Goal: Information Seeking & Learning: Learn about a topic

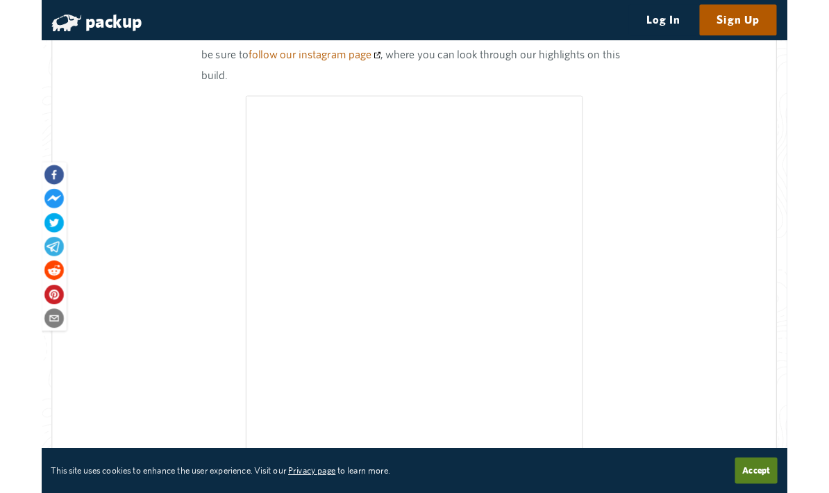
scroll to position [10826, 0]
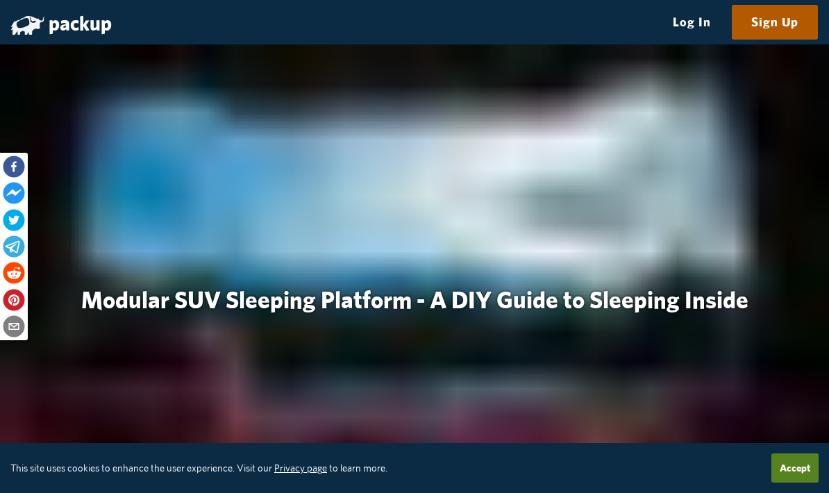
scroll to position [10880, 0]
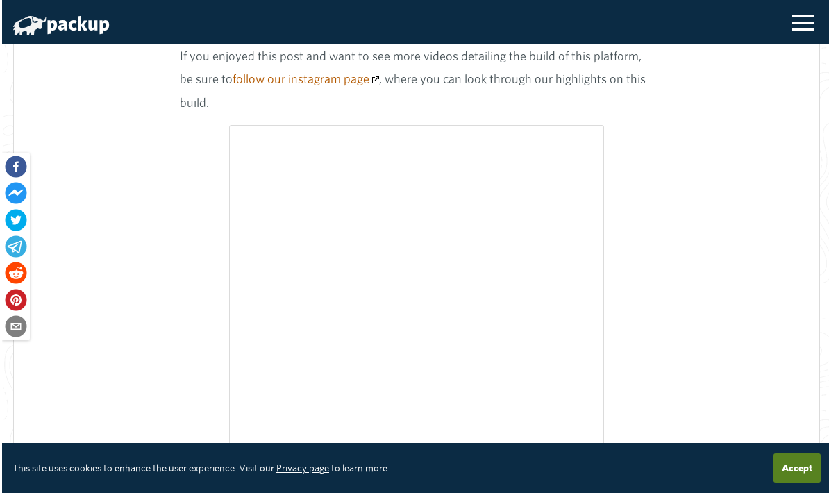
scroll to position [10786, 0]
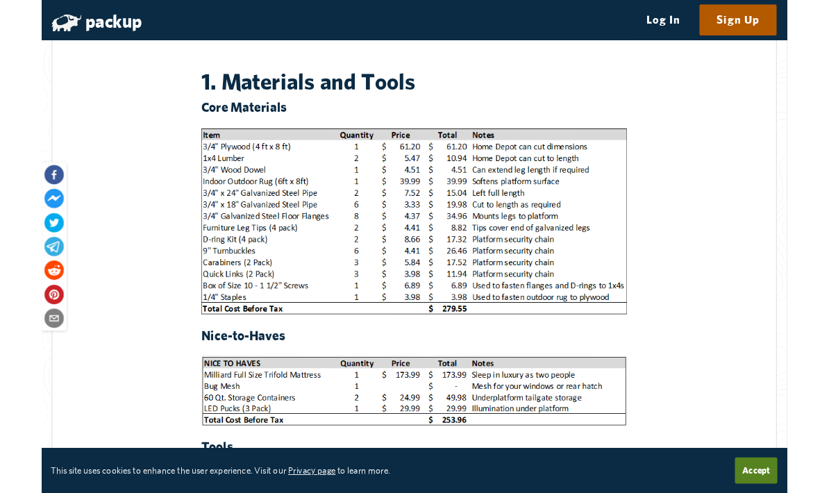
scroll to position [2810, 0]
